Goal: Transaction & Acquisition: Obtain resource

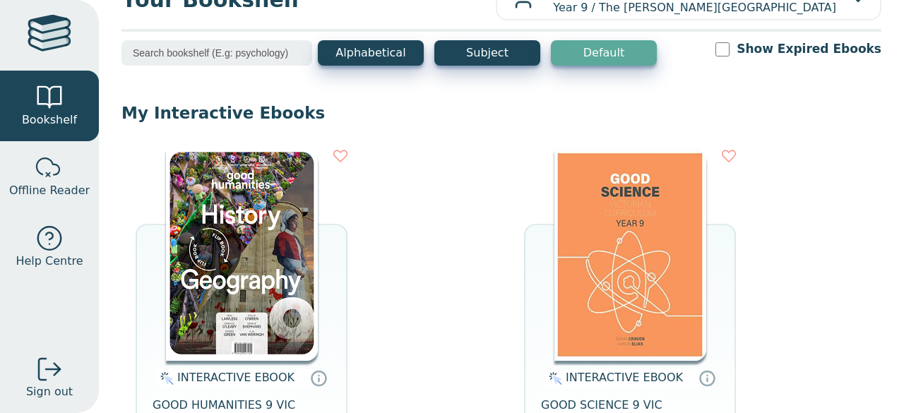
scroll to position [45, 0]
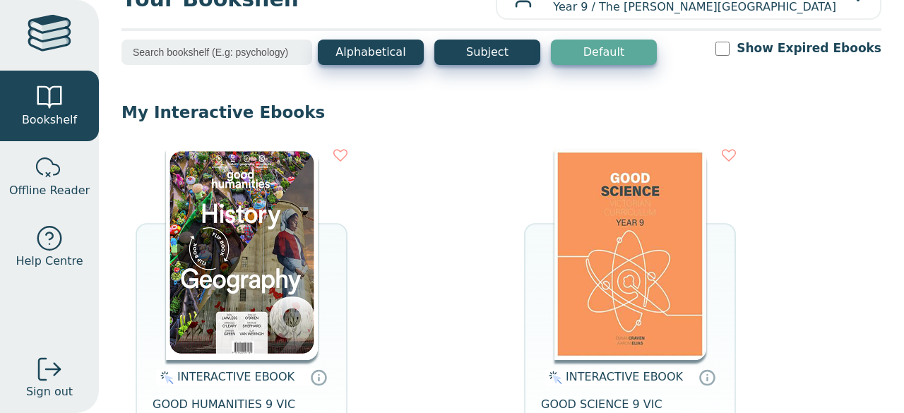
click at [156, 238] on div "INTERACTIVE EBOOK GOOD HUMANITIES 9 VIC STUDENT EBOOK OPEN EBOOK" at bounding box center [242, 322] width 212 height 349
click at [185, 239] on img at bounding box center [242, 254] width 152 height 212
click at [639, 243] on img at bounding box center [631, 254] width 152 height 212
